Goal: Navigation & Orientation: Find specific page/section

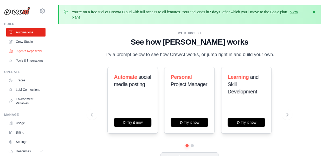
click at [24, 55] on link "Agents Repository" at bounding box center [26, 51] width 39 height 8
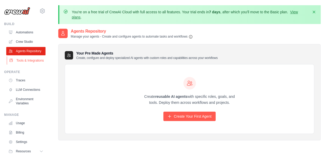
click at [24, 65] on link "Tools & Integrations" at bounding box center [26, 60] width 39 height 8
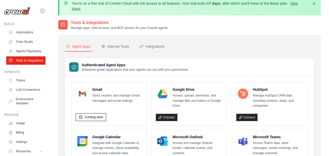
scroll to position [8, 0]
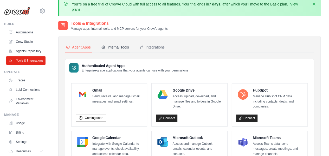
click at [126, 46] on div "Internal Tools" at bounding box center [115, 46] width 28 height 5
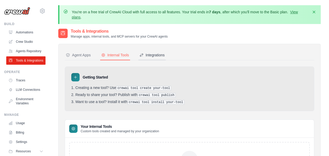
click at [150, 56] on div "Integrations" at bounding box center [151, 54] width 25 height 5
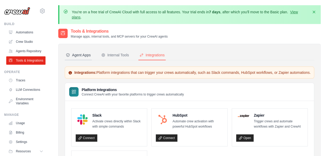
drag, startPoint x: 87, startPoint y: 48, endPoint x: 85, endPoint y: 52, distance: 4.1
click at [85, 52] on div "Agent Apps Internal Tools Integrations Authenticated Agent Apps Enterprise-grad…" at bounding box center [189, 123] width 262 height 158
click at [85, 52] on div "Agent Apps" at bounding box center [78, 54] width 25 height 5
